Goal: Information Seeking & Learning: Understand process/instructions

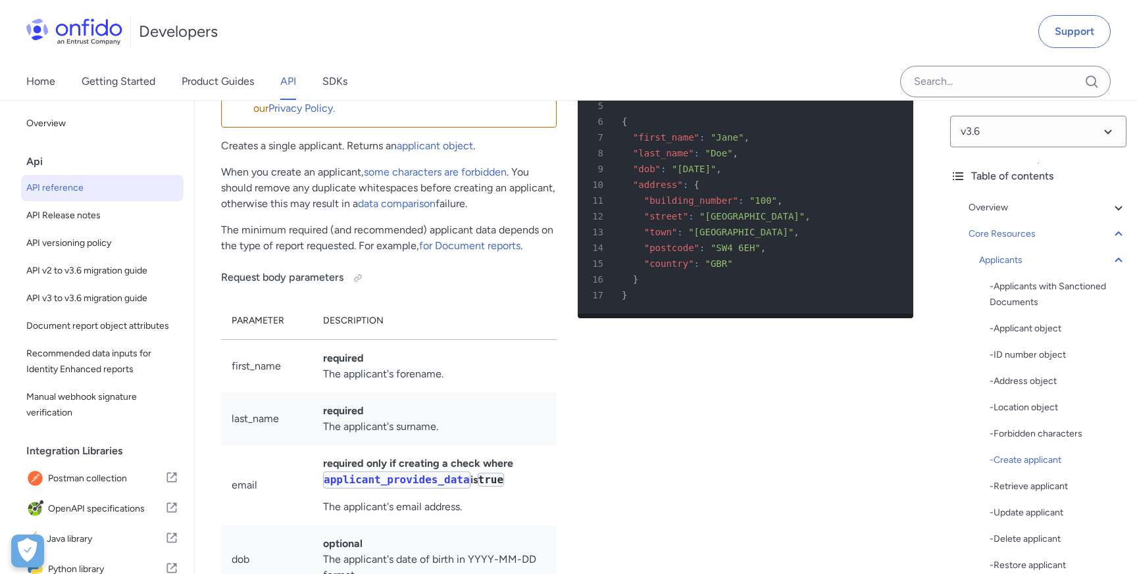
scroll to position [1, 0]
click at [26, 82] on link "Home" at bounding box center [40, 81] width 29 height 37
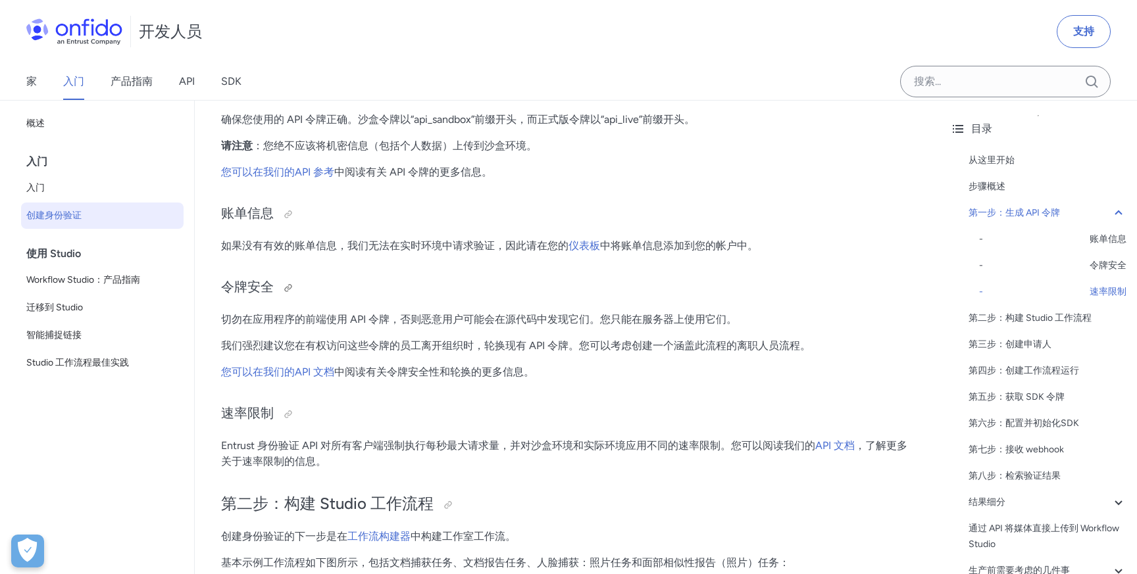
scroll to position [787, 0]
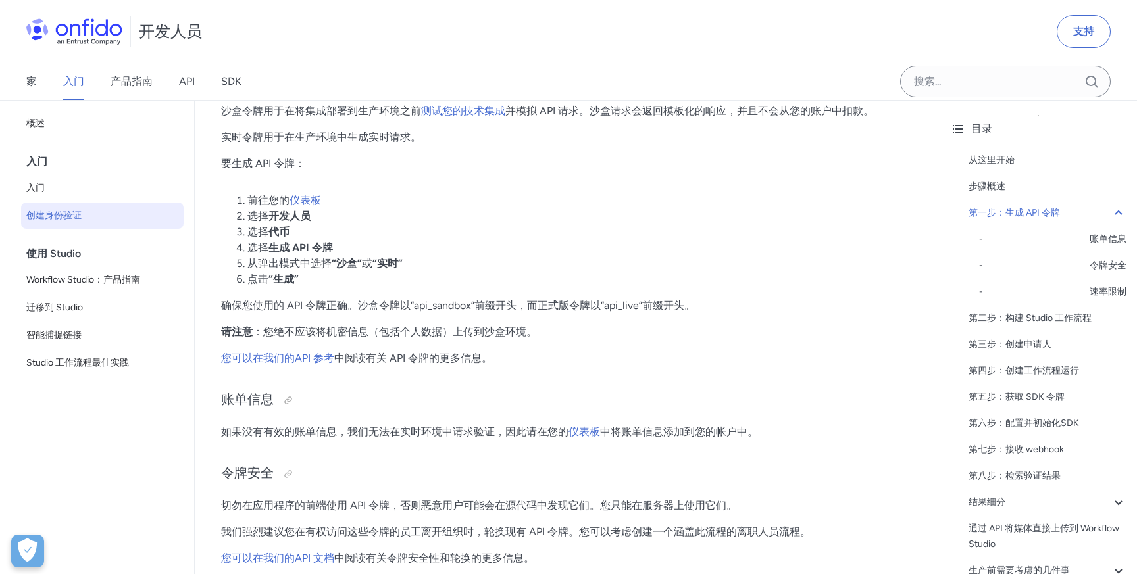
click at [463, 230] on li "选择 代币" at bounding box center [580, 232] width 666 height 16
drag, startPoint x: 219, startPoint y: 307, endPoint x: 345, endPoint y: 304, distance: 126.3
click at [444, 314] on p "确保您使用的 API 令牌正确。沙盒令牌以“api_sandbox”前缀开头，而正式版令牌以“api_live”前缀开头。" at bounding box center [567, 306] width 692 height 16
click at [450, 311] on font "确保您使用的 API 令牌正确。沙盒令牌以“api_sandbox”前缀开头，而正式版令牌以“api_live”前缀开头。" at bounding box center [458, 305] width 474 height 12
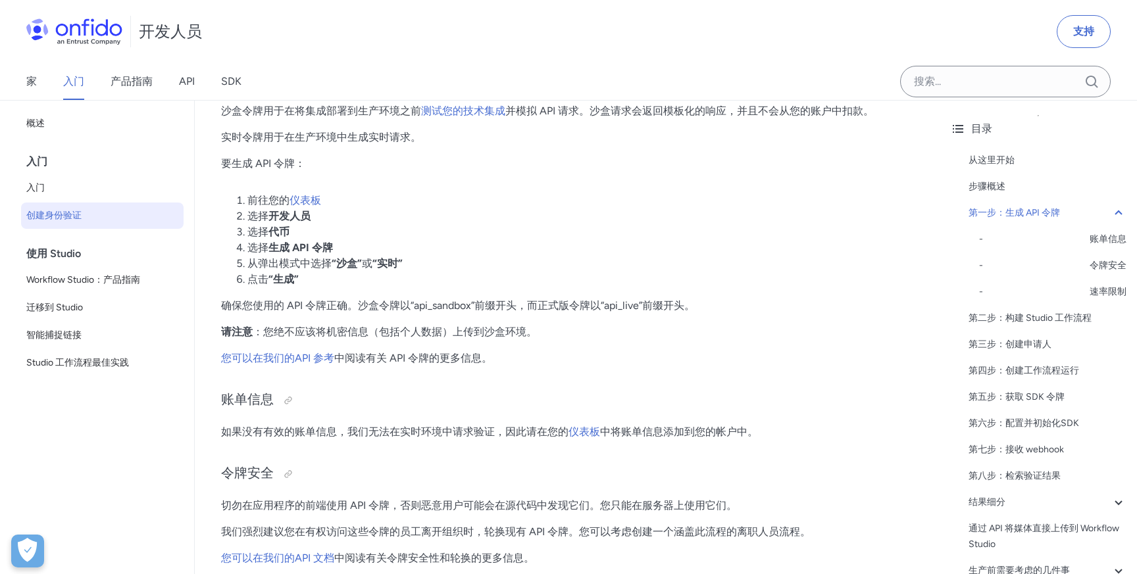
click at [464, 305] on font "确保您使用的 API 令牌正确。沙盒令牌以“api_sandbox”前缀开头，而正式版令牌以“api_live”前缀开头。" at bounding box center [458, 305] width 474 height 12
click at [456, 305] on font "确保您使用的 API 令牌正确。沙盒令牌以“api_sandbox”前缀开头，而正式版令牌以“api_live”前缀开头。" at bounding box center [458, 305] width 474 height 12
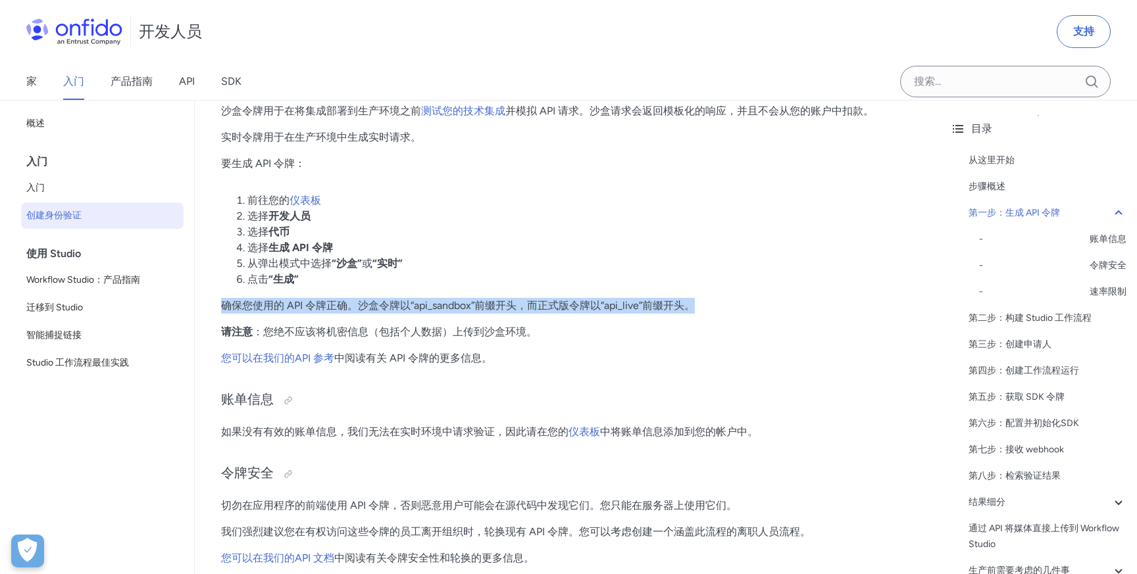
click at [456, 305] on font "确保您使用的 API 令牌正确。沙盒令牌以“api_sandbox”前缀开头，而正式版令牌以“api_live”前缀开头。" at bounding box center [458, 305] width 474 height 12
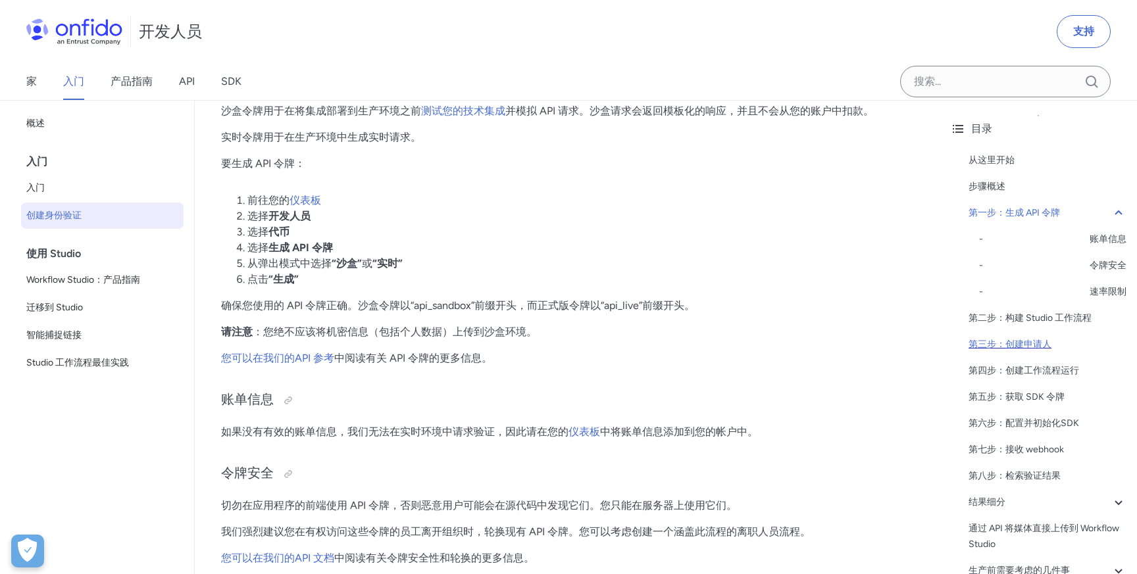
click at [1028, 347] on font "第三步：创建申请人" at bounding box center [1009, 344] width 83 height 11
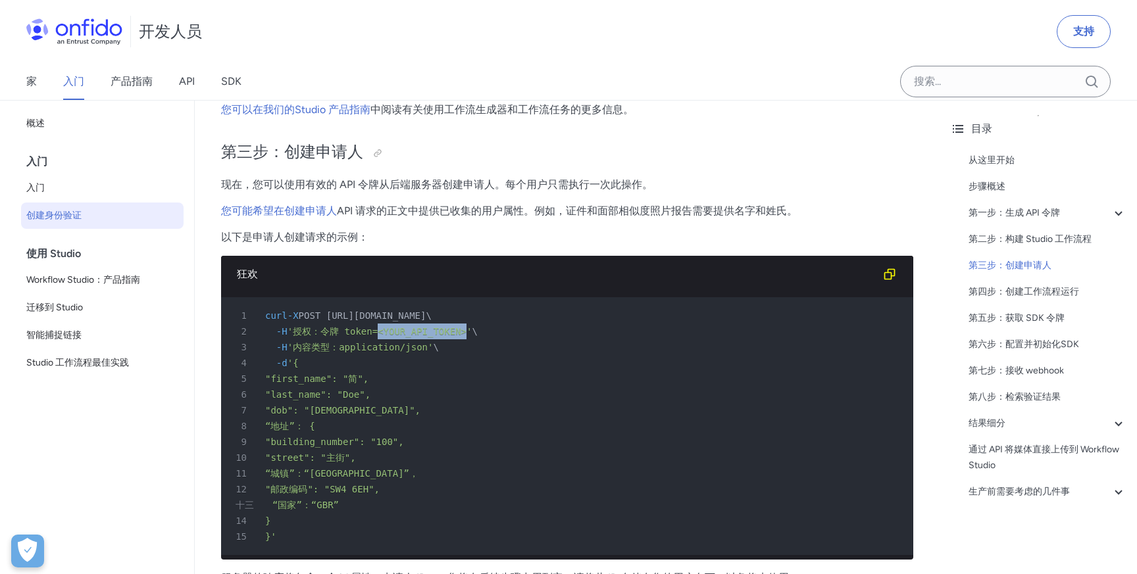
drag, startPoint x: 382, startPoint y: 331, endPoint x: 474, endPoint y: 334, distance: 91.5
click at [472, 334] on font "'授权：令牌 token=<YOUR_API_TOKEN>'" at bounding box center [379, 331] width 185 height 11
click at [525, 352] on div "3 -H '内容类型：application/json' \" at bounding box center [560, 347] width 668 height 16
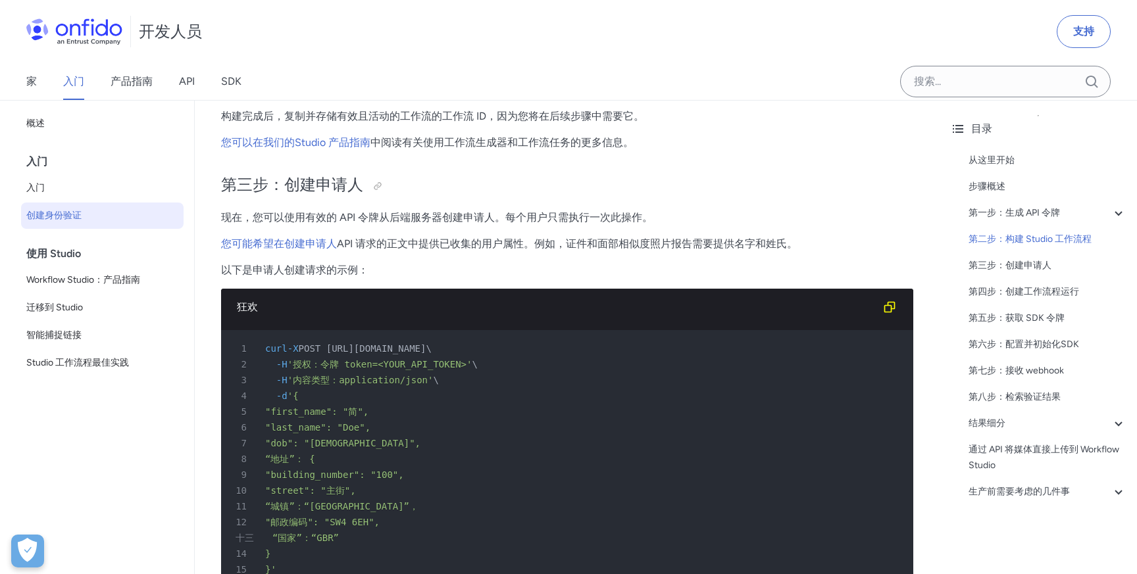
scroll to position [2225, 0]
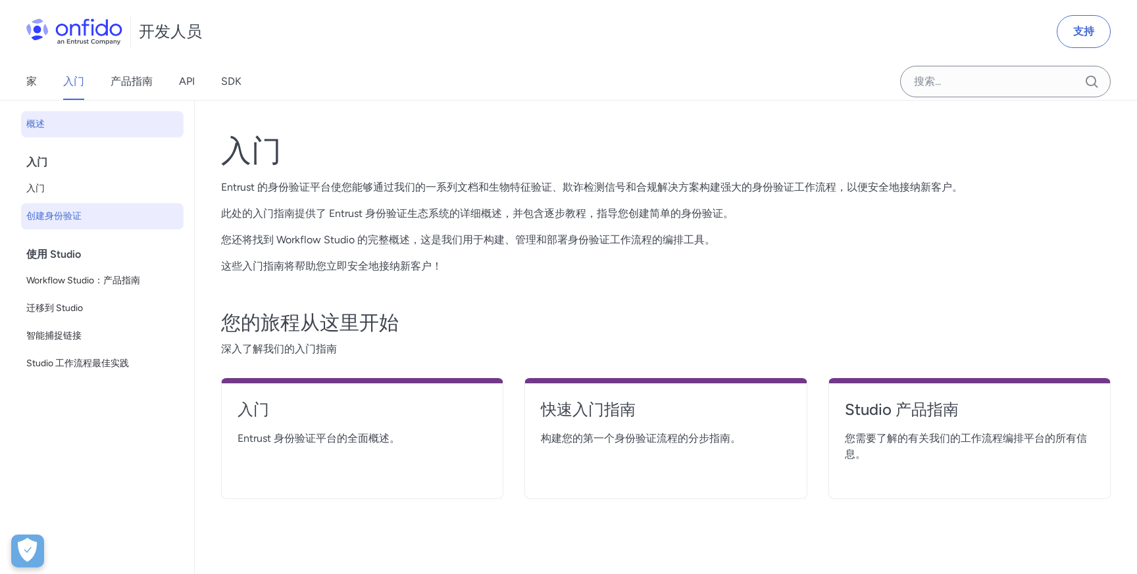
click at [90, 218] on span "创建身份验证" at bounding box center [102, 217] width 152 height 16
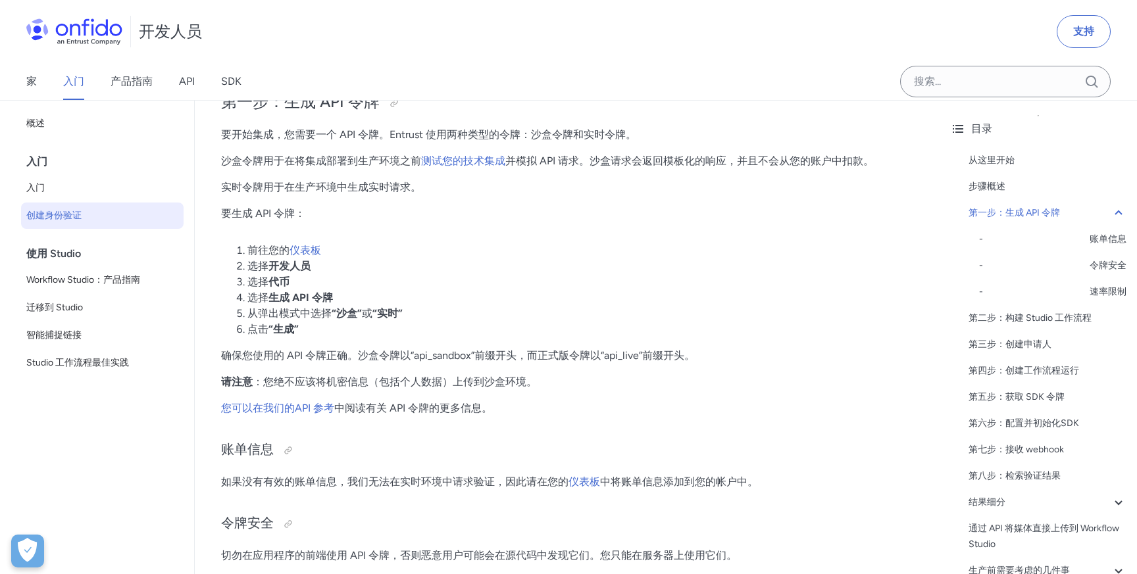
scroll to position [636, 0]
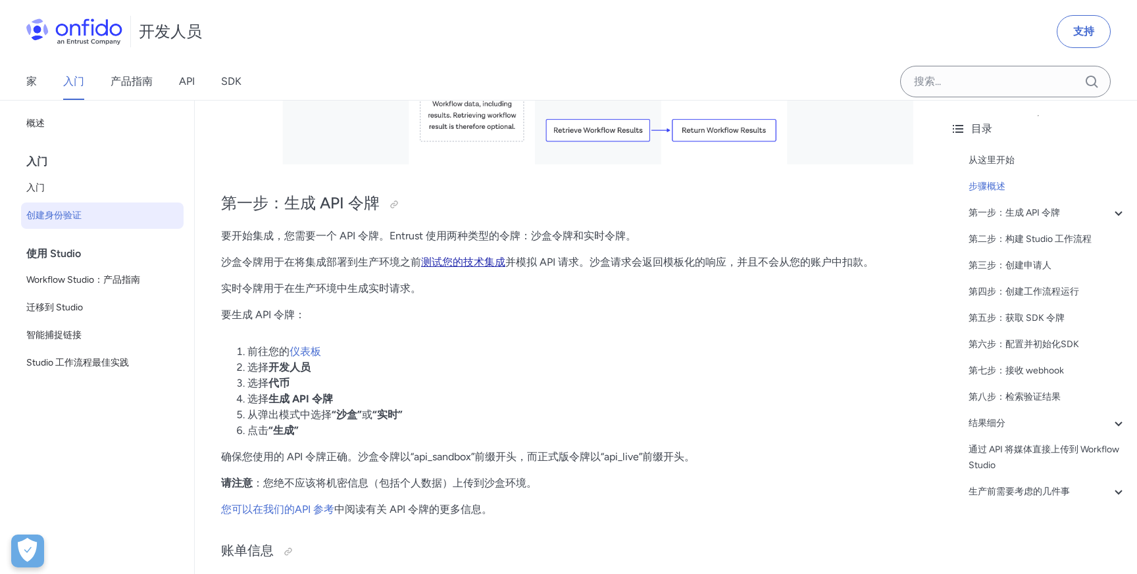
click at [459, 264] on font "测试您的技术集成" at bounding box center [463, 262] width 84 height 12
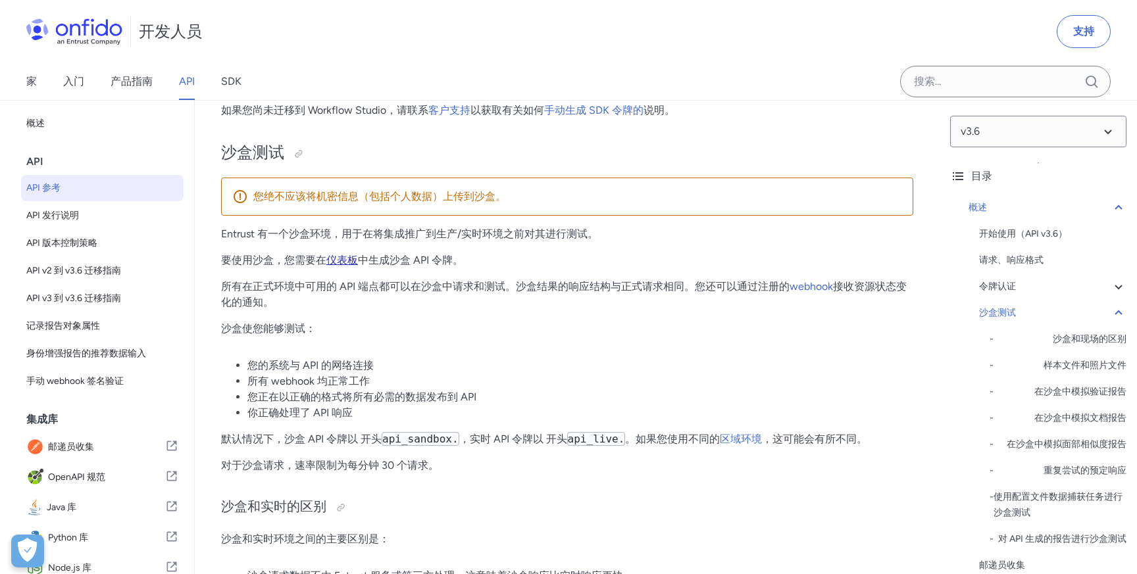
scroll to position [1664, 0]
click at [341, 264] on font "仪表板" at bounding box center [342, 260] width 32 height 12
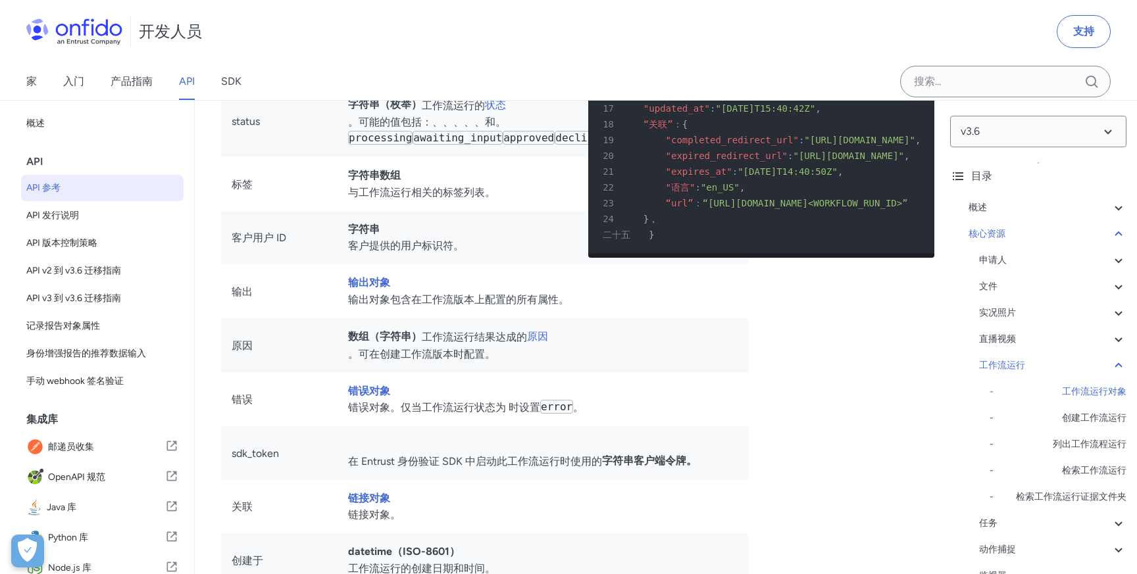
scroll to position [30221, 0]
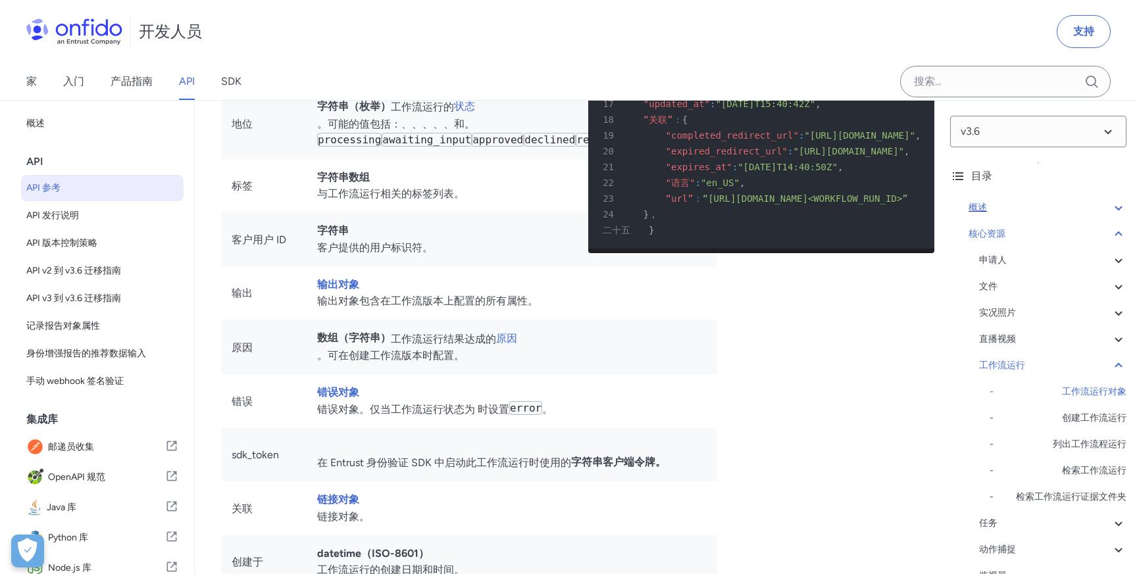
click at [1022, 205] on div "概述" at bounding box center [1047, 208] width 158 height 16
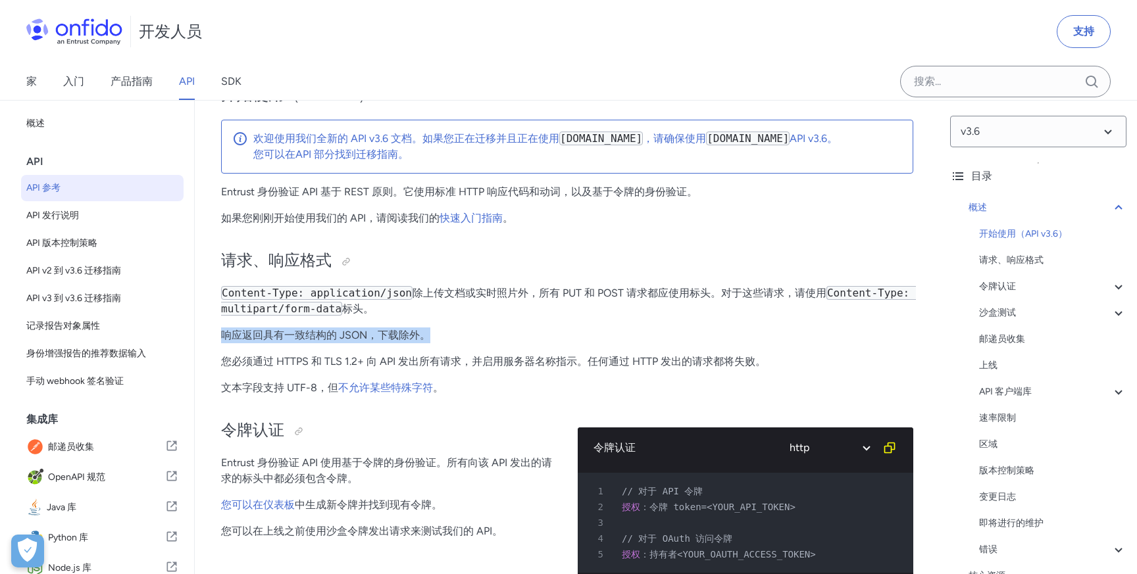
drag, startPoint x: 222, startPoint y: 335, endPoint x: 427, endPoint y: 331, distance: 205.3
click at [427, 331] on font "响应返回具有一致结构的 JSON，下载除外。" at bounding box center [325, 335] width 209 height 12
click at [476, 333] on p "响应返回具有一致结构的 JSON，下载除外。" at bounding box center [567, 336] width 692 height 16
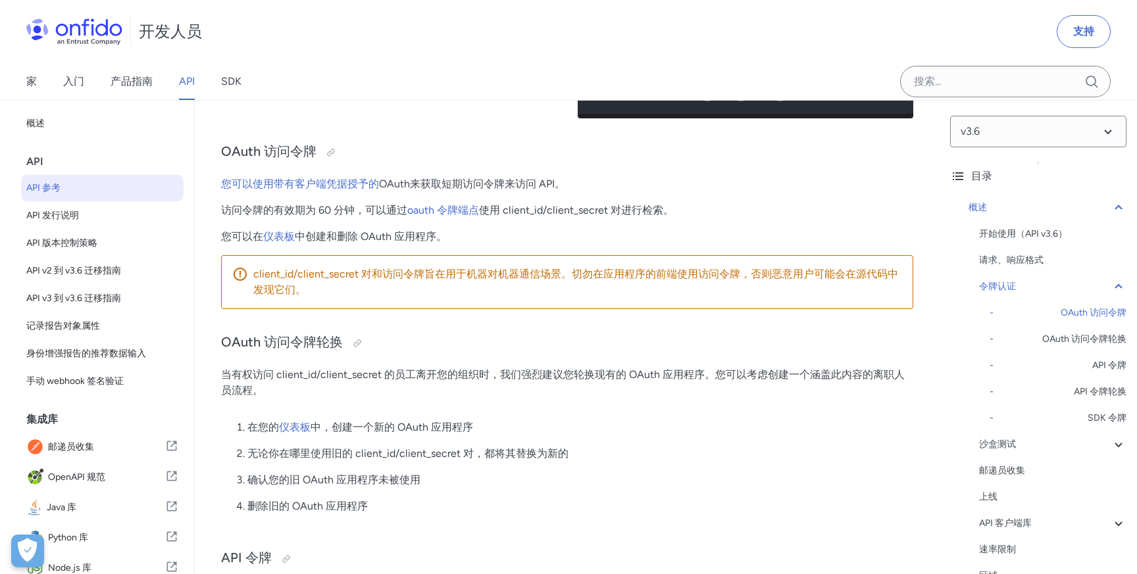
scroll to position [559, 0]
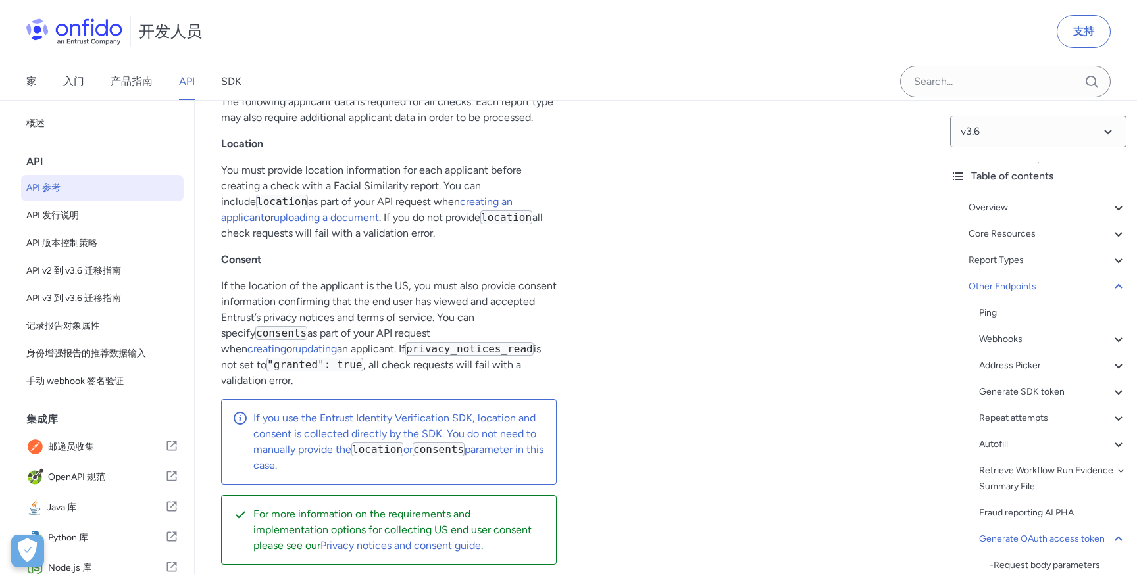
scroll to position [125567, 0]
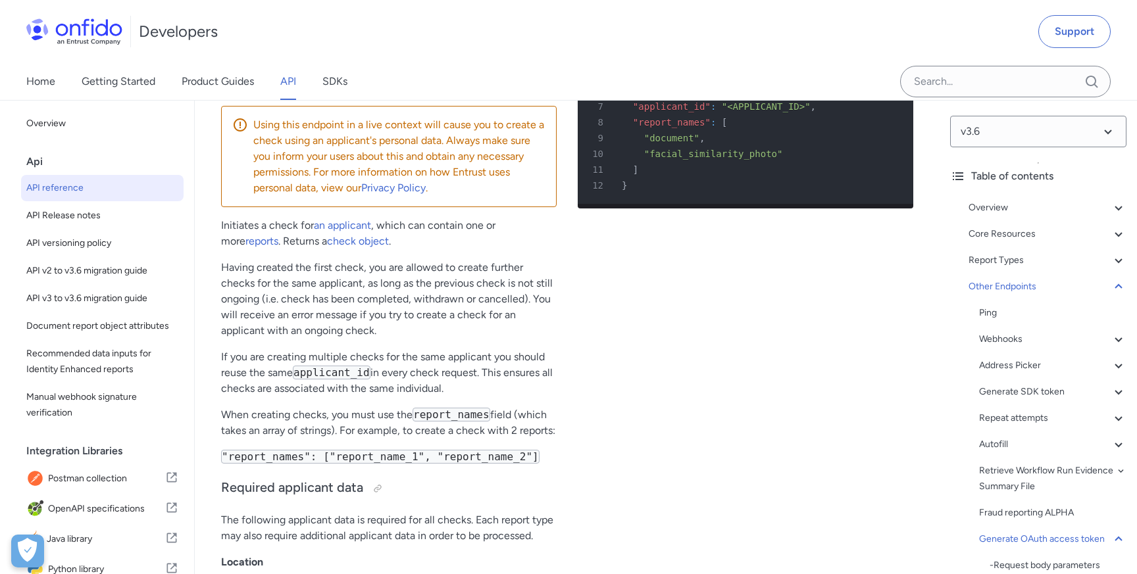
scroll to position [125755, 0]
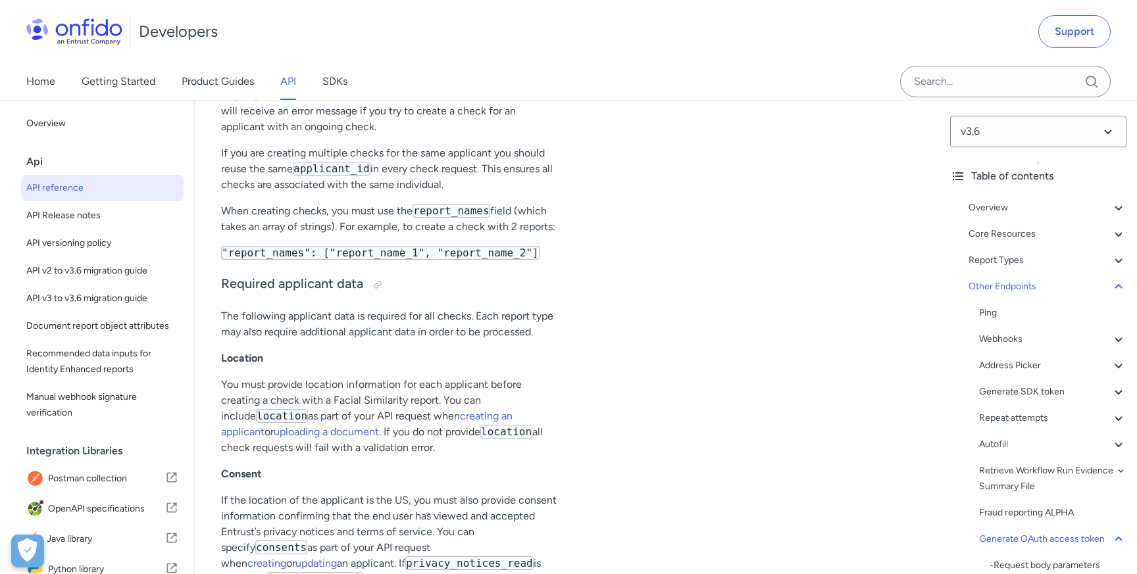
scroll to position [125786, 0]
